Goal: Information Seeking & Learning: Learn about a topic

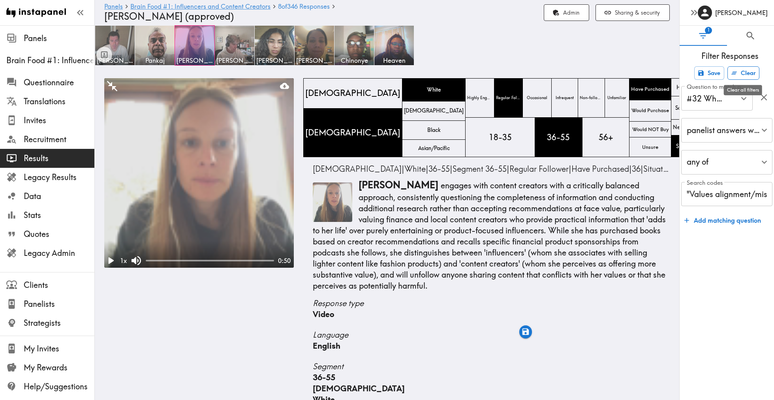
click at [749, 71] on button "Clear" at bounding box center [744, 72] width 32 height 13
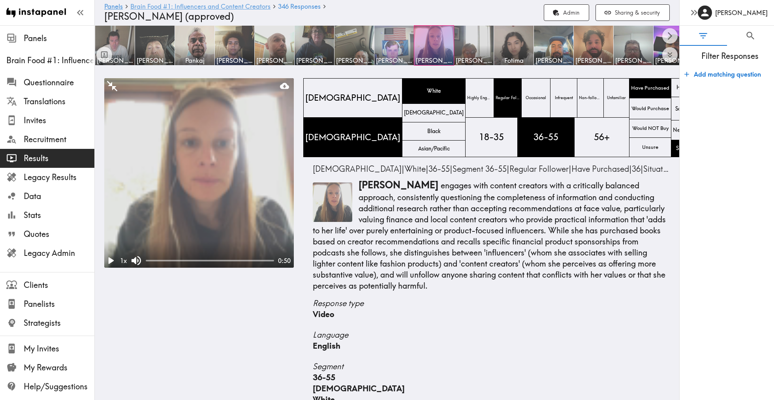
click at [208, 6] on link "Brain Food #1: Influencers and Content Creators" at bounding box center [200, 7] width 140 height 8
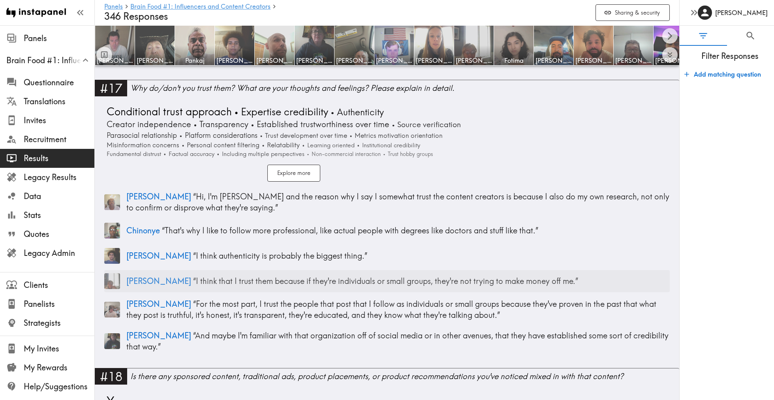
scroll to position [2783, 0]
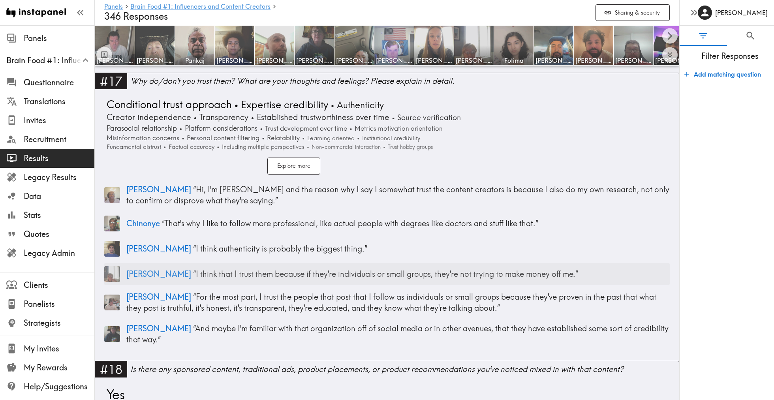
click at [235, 269] on p "[PERSON_NAME] “ I think that I trust them because if they're individuals or sma…" at bounding box center [398, 274] width 544 height 11
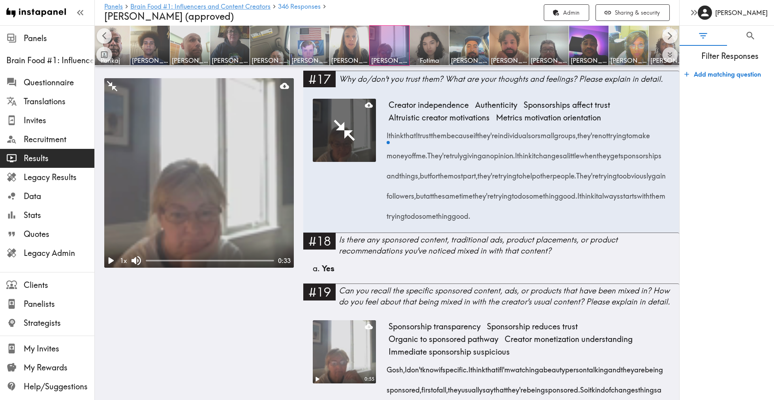
scroll to position [0, 87]
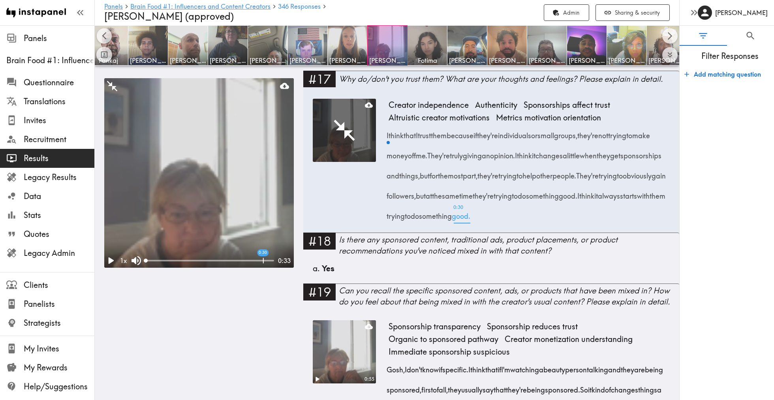
drag, startPoint x: 386, startPoint y: 134, endPoint x: 641, endPoint y: 217, distance: 268.3
click at [641, 217] on div "Creator independence Authenticity Sponsorships affect trust Altruistic creator …" at bounding box center [491, 166] width 357 height 134
copy div "I think that I trust them because if they're individuals or small groups, they'…"
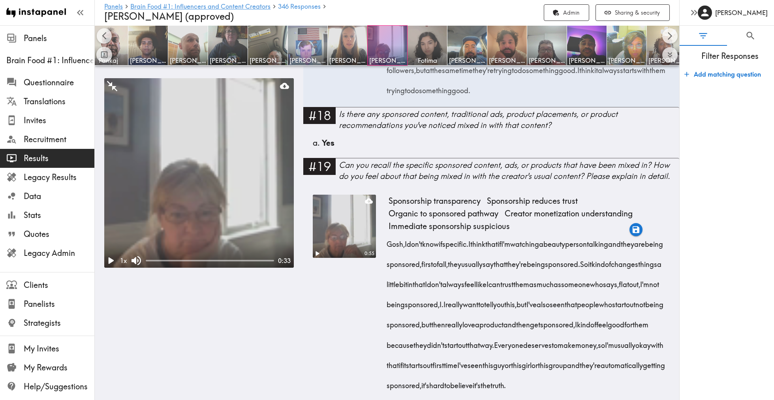
scroll to position [1520, 0]
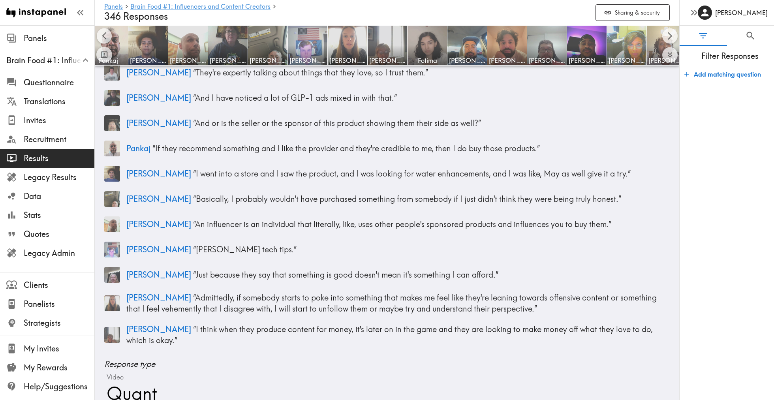
scroll to position [147, 0]
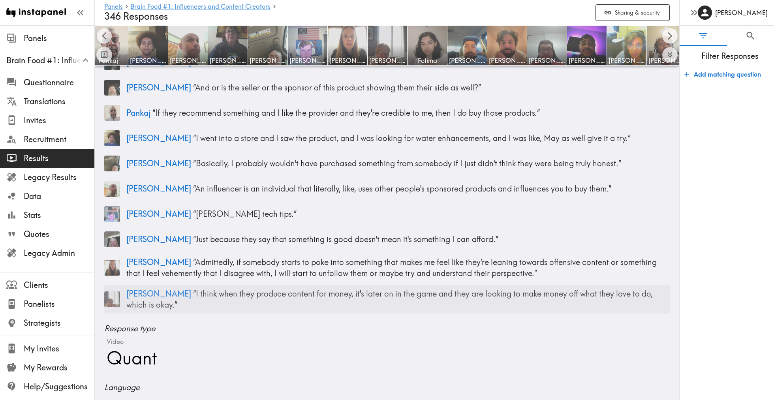
click at [430, 294] on p "[PERSON_NAME] “ I think when they produce content for money, it's later on in t…" at bounding box center [398, 299] width 544 height 22
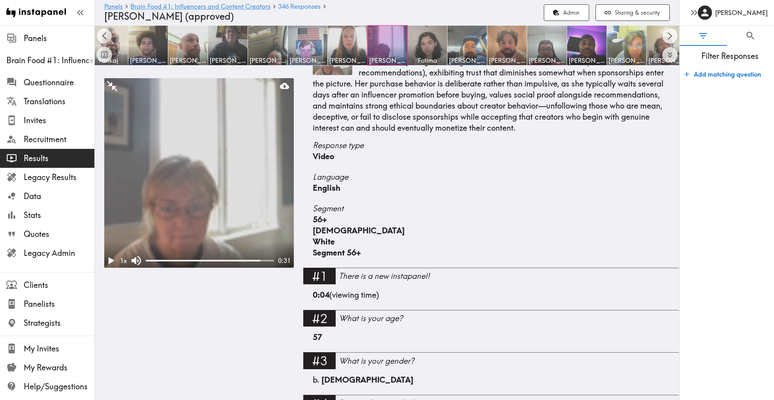
scroll to position [2752, 0]
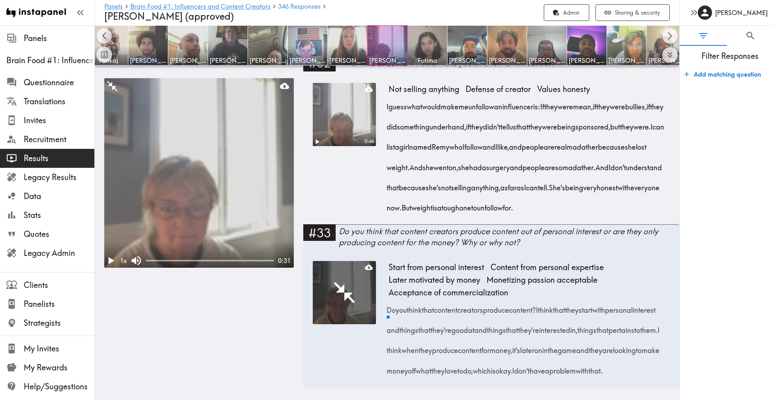
drag, startPoint x: 491, startPoint y: 376, endPoint x: 384, endPoint y: 293, distance: 135.1
click at [384, 293] on div "Start from personal interest Content from personal expertise Later motivated by…" at bounding box center [491, 324] width 357 height 126
copy div "Do you think that content creators produce content? I think that they start wit…"
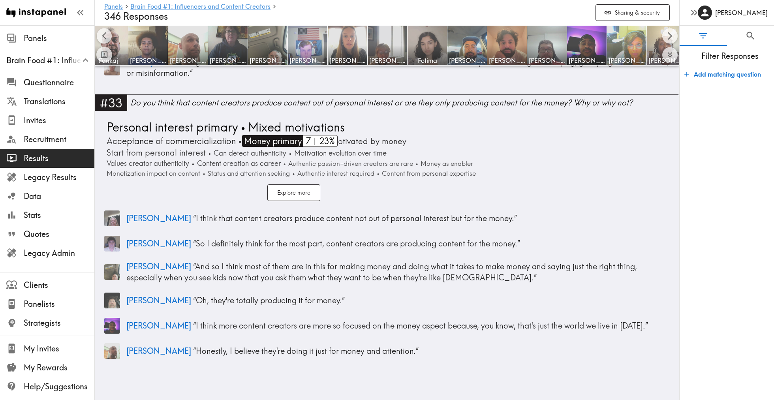
scroll to position [6059, 0]
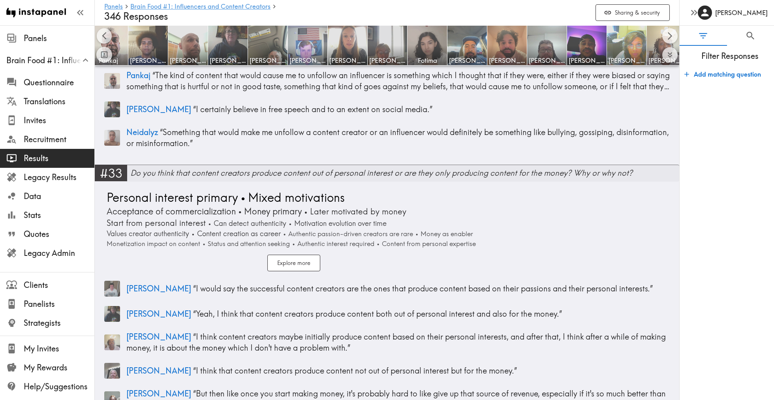
click at [134, 167] on div "Do you think that content creators produce content out of personal interest or …" at bounding box center [404, 172] width 549 height 11
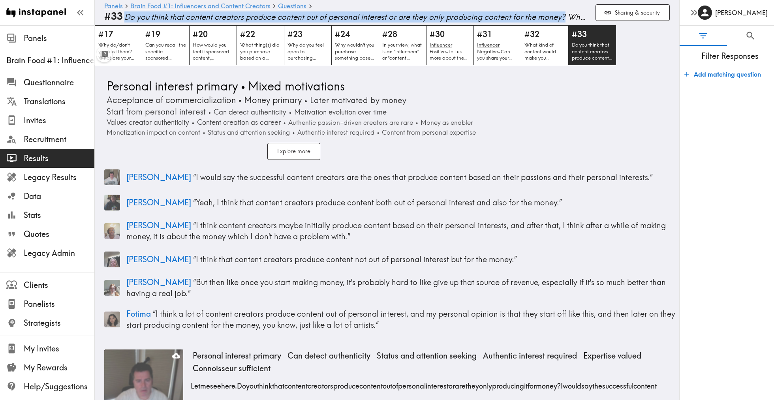
drag, startPoint x: 563, startPoint y: 15, endPoint x: 121, endPoint y: 12, distance: 442.0
click at [121, 12] on div "#33 Do you think that content creators produce content out of personal interest…" at bounding box center [346, 17] width 485 height 12
copy div "Do you think that content creators produce content out of personal interest or …"
